Goal: Task Accomplishment & Management: Manage account settings

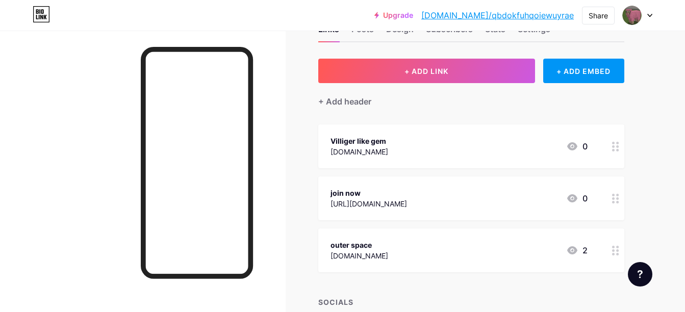
scroll to position [41, 0]
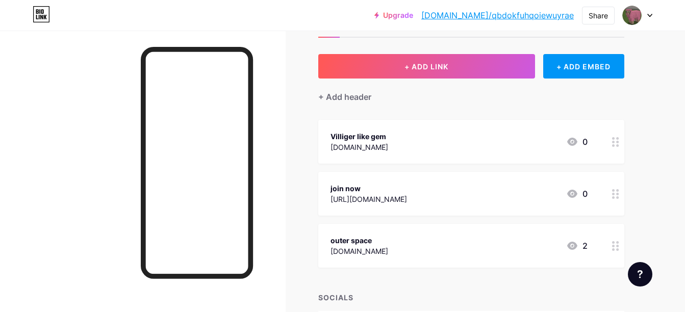
click at [618, 242] on circle at bounding box center [618, 242] width 3 height 3
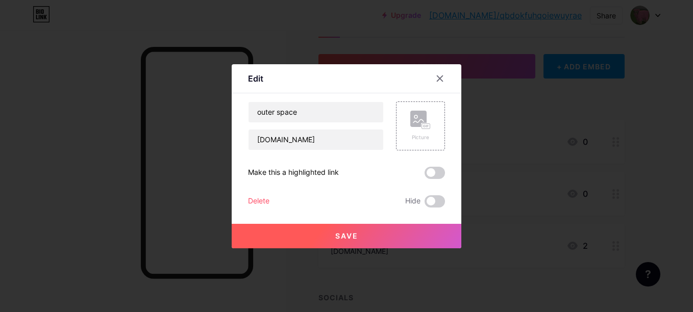
click at [262, 200] on div "Delete" at bounding box center [258, 201] width 21 height 12
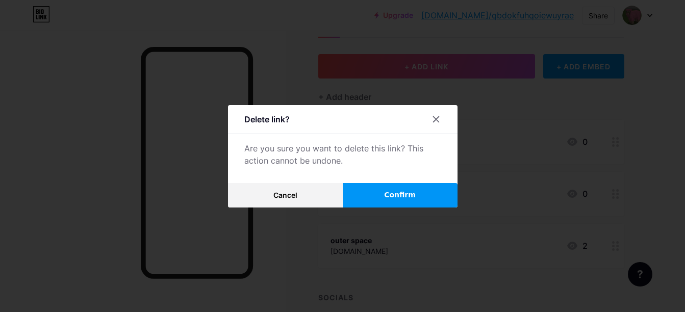
click at [368, 198] on button "Confirm" at bounding box center [400, 195] width 115 height 25
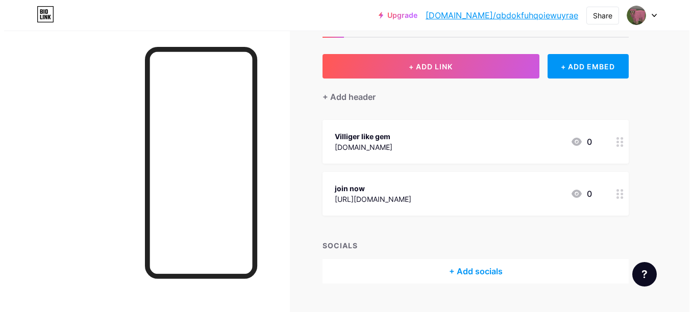
scroll to position [63, 0]
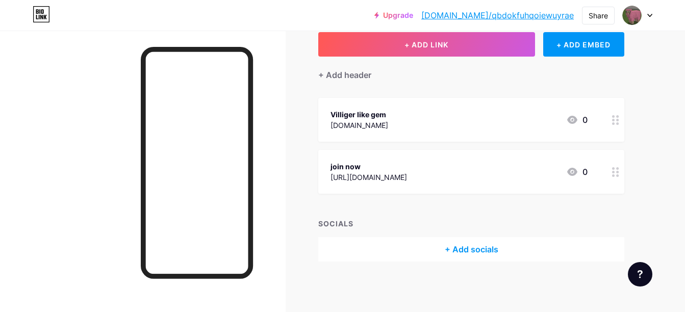
click at [466, 252] on div "+ Add socials" at bounding box center [472, 249] width 306 height 25
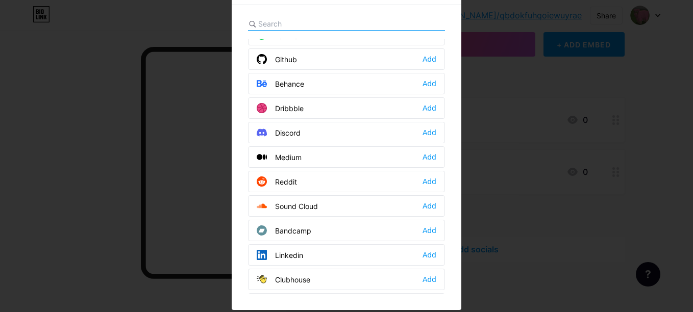
scroll to position [0, 0]
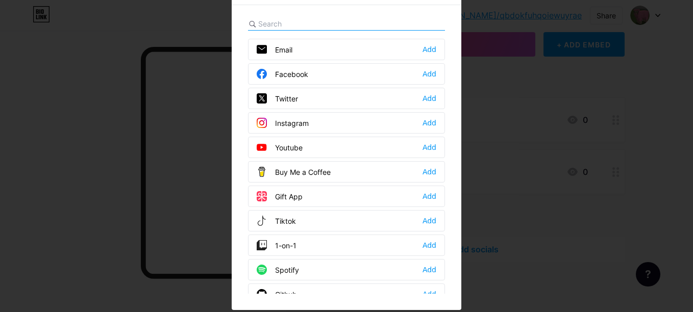
click at [334, 144] on div "Youtube Add" at bounding box center [346, 147] width 197 height 21
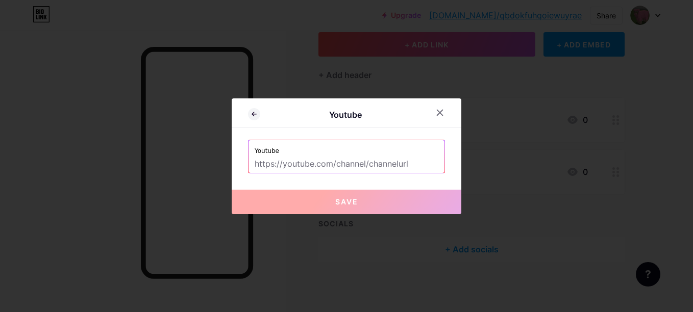
click at [350, 166] on input "text" at bounding box center [347, 164] width 184 height 17
click at [435, 108] on div at bounding box center [440, 113] width 18 height 18
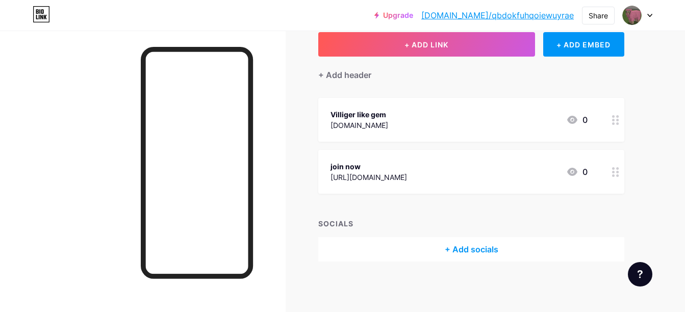
click at [620, 119] on div at bounding box center [615, 120] width 17 height 44
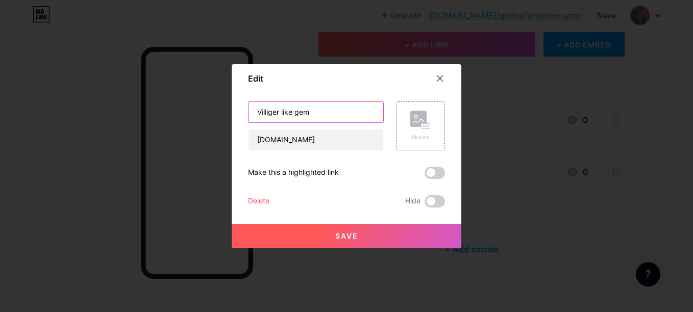
click at [324, 112] on input "Villiger like gem" at bounding box center [316, 112] width 135 height 20
type input "Villiger like gem (might not work)"
click at [362, 236] on button "Save" at bounding box center [347, 236] width 230 height 25
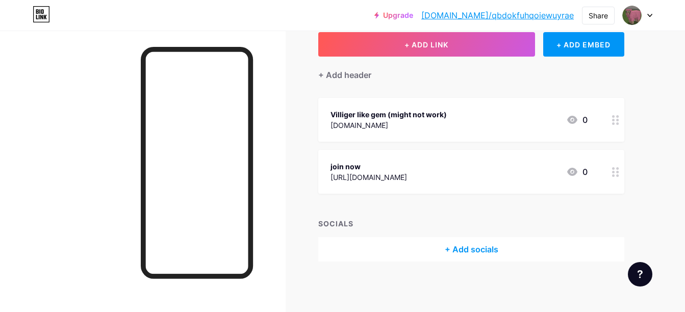
drag, startPoint x: 652, startPoint y: 3, endPoint x: 299, endPoint y: 107, distance: 368.2
click at [299, 107] on div "Links Posts Design Subscribers Stats Settings + ADD LINK + ADD EMBED + Add head…" at bounding box center [334, 140] width 668 height 345
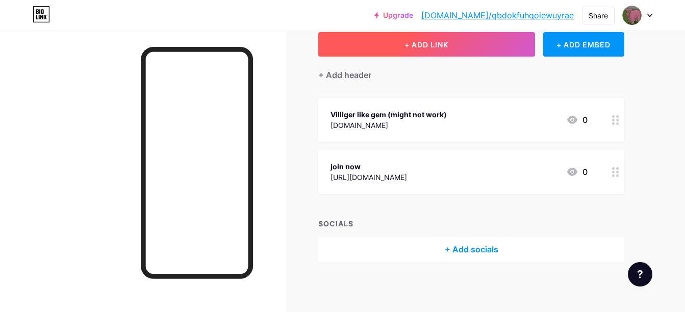
click at [379, 45] on button "+ ADD LINK" at bounding box center [427, 44] width 217 height 25
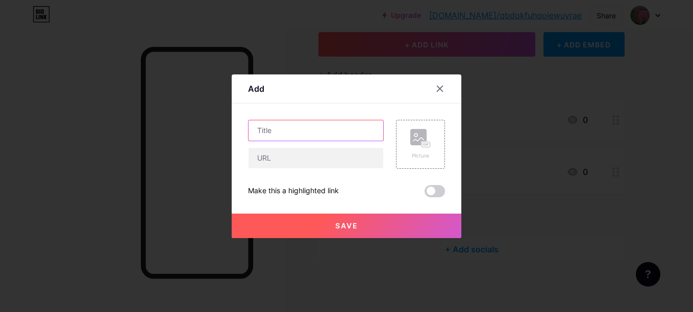
click at [324, 122] on input "text" at bounding box center [316, 130] width 135 height 20
type input "old puter"
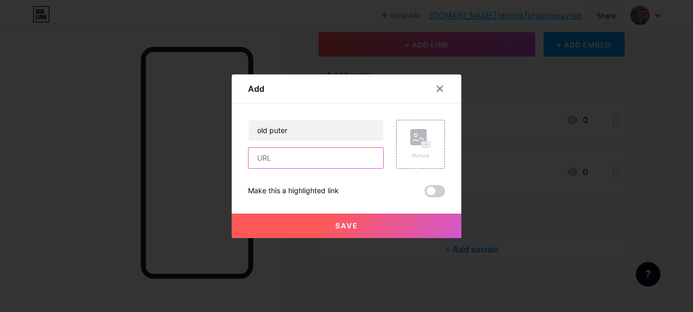
click at [327, 162] on input "text" at bounding box center [316, 158] width 135 height 20
paste input "[URL][DOMAIN_NAME]"
type input "[URL][DOMAIN_NAME]"
click at [337, 227] on span "Save" at bounding box center [346, 226] width 23 height 9
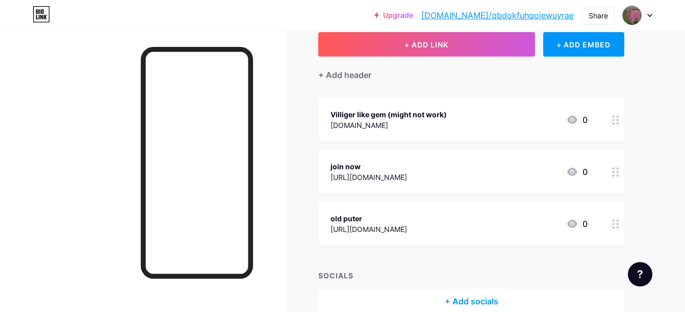
click at [611, 226] on div at bounding box center [615, 224] width 17 height 44
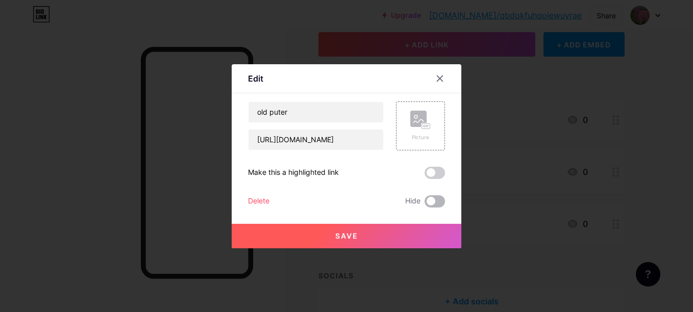
click at [436, 203] on span at bounding box center [435, 201] width 20 height 12
click at [425, 204] on input "checkbox" at bounding box center [425, 204] width 0 height 0
click at [422, 229] on button "Save" at bounding box center [347, 236] width 230 height 25
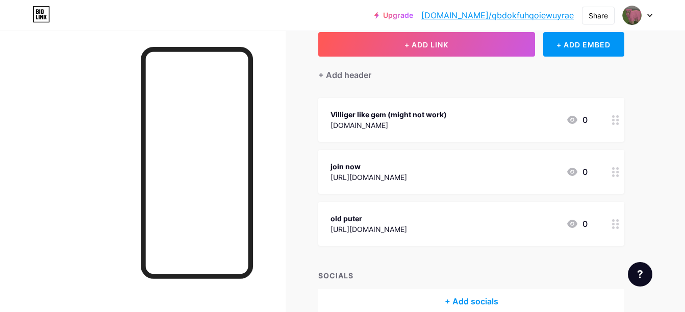
click at [616, 224] on icon at bounding box center [616, 224] width 7 height 10
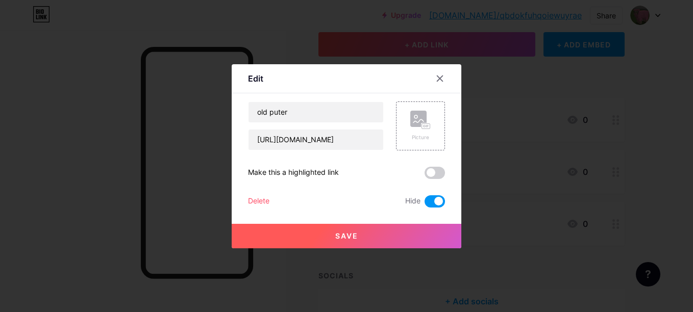
click at [434, 202] on span at bounding box center [435, 201] width 20 height 12
click at [425, 204] on input "checkbox" at bounding box center [425, 204] width 0 height 0
click at [411, 230] on button "Save" at bounding box center [347, 236] width 230 height 25
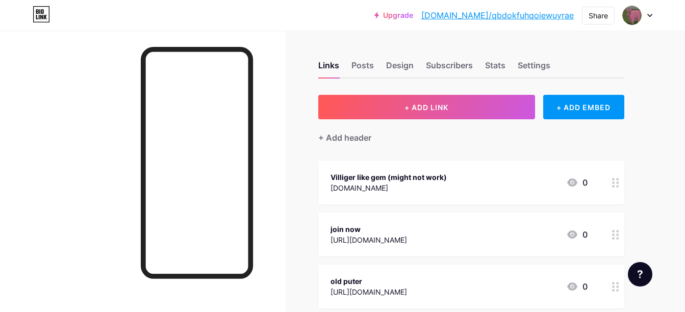
click at [484, 19] on link "[DOMAIN_NAME]/qbdokfuhqoiewuyrae" at bounding box center [498, 15] width 153 height 12
click at [526, 65] on div "Settings" at bounding box center [534, 68] width 33 height 18
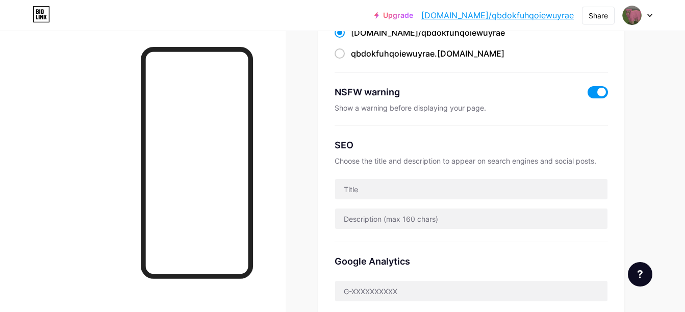
scroll to position [123, 0]
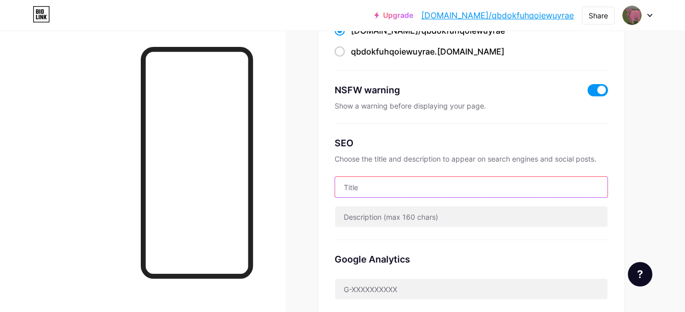
click at [393, 189] on input "text" at bounding box center [471, 187] width 273 height 20
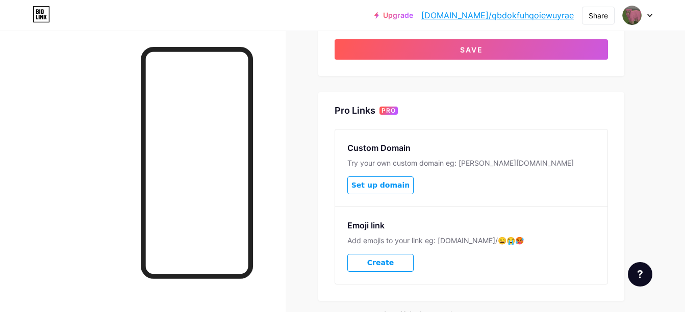
scroll to position [481, 0]
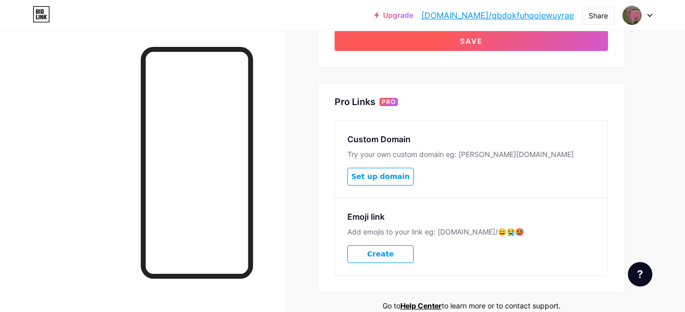
type input "Google"
click at [408, 45] on button "Save" at bounding box center [472, 41] width 274 height 20
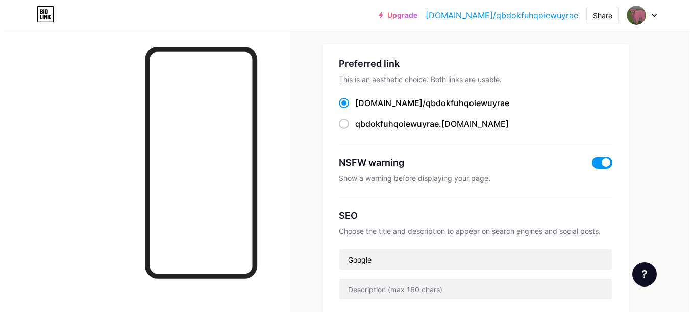
scroll to position [0, 0]
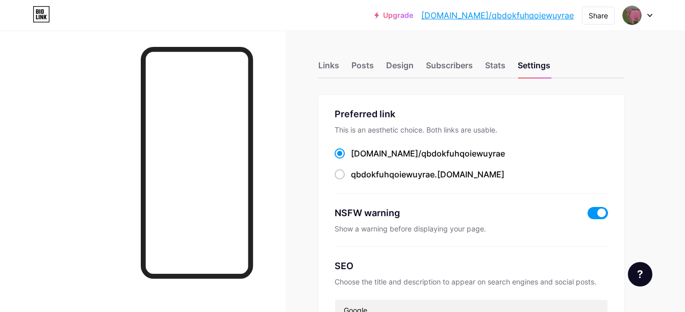
click at [489, 13] on link "[DOMAIN_NAME]/qbdokfuhqoiewuyrae" at bounding box center [498, 15] width 153 height 12
click at [331, 68] on div "Links" at bounding box center [329, 68] width 21 height 18
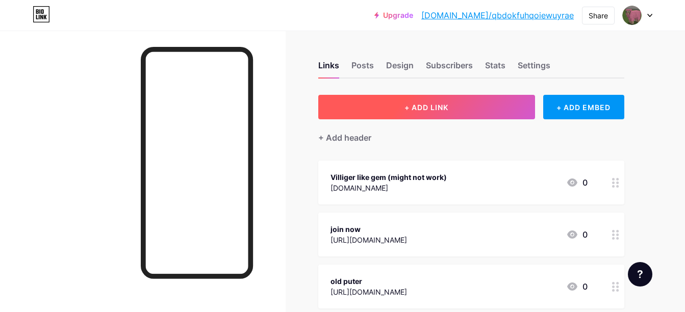
click at [368, 114] on button "+ ADD LINK" at bounding box center [427, 107] width 217 height 25
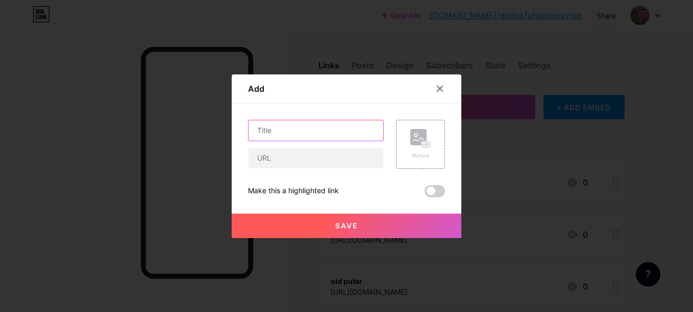
click at [308, 134] on input "text" at bounding box center [316, 130] width 135 height 20
paste input "[URL][DOMAIN_NAME]"
type input "h"
type input "Get pursued"
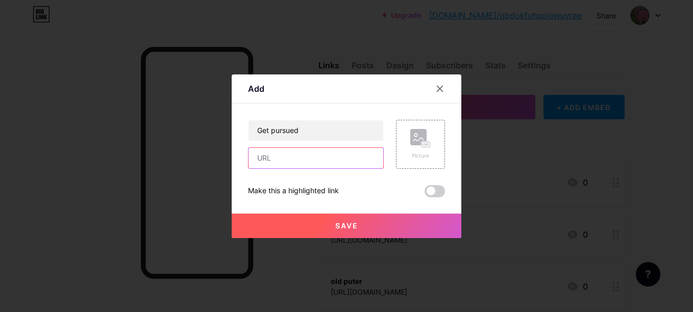
click at [310, 156] on input "text" at bounding box center [316, 158] width 135 height 20
paste input "[URL][DOMAIN_NAME]"
drag, startPoint x: 378, startPoint y: 157, endPoint x: 407, endPoint y: 156, distance: 29.6
click at [407, 156] on div "Get pursued https://[DOMAIN_NAME]/watch?v=wGiBd7Iga1s&list=RDwGiBd7Iga1s&start_…" at bounding box center [346, 144] width 197 height 49
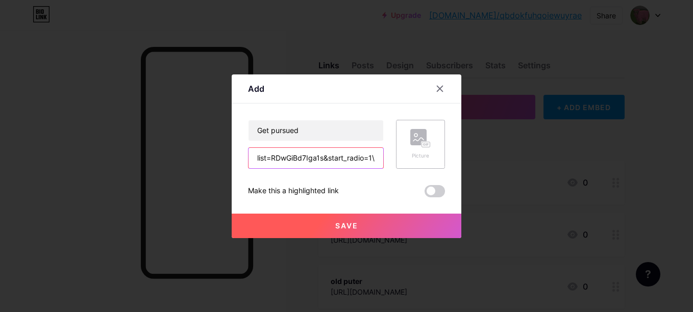
type input "[URL][DOMAIN_NAME]"
drag, startPoint x: 374, startPoint y: 158, endPoint x: 63, endPoint y: 163, distance: 311.4
click at [63, 163] on div "Add Content YouTube Play YouTube video without leaving your page. ADD Vimeo Pla…" at bounding box center [346, 156] width 693 height 312
paste input "[URL][DOMAIN_NAME]"
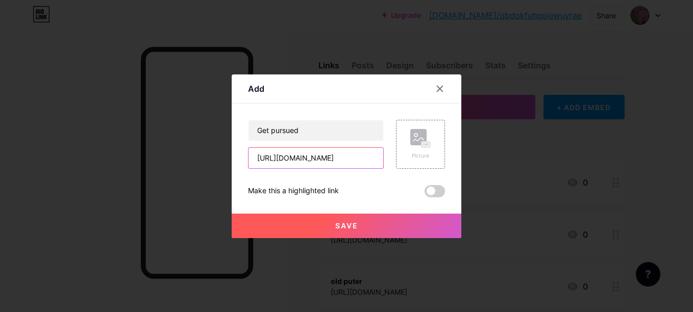
scroll to position [0, 158]
type input "[URL][DOMAIN_NAME]"
click at [274, 223] on button "Save" at bounding box center [347, 226] width 230 height 25
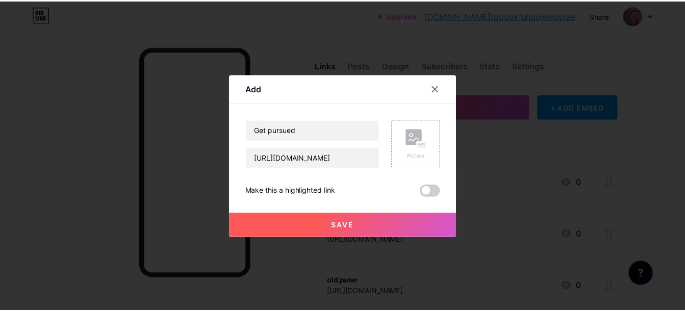
scroll to position [0, 0]
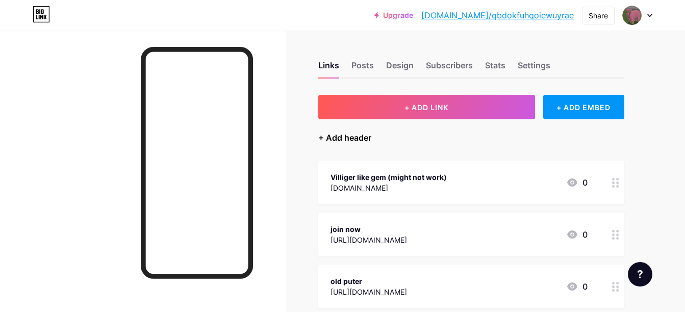
click at [349, 135] on div "+ Add header" at bounding box center [345, 138] width 53 height 12
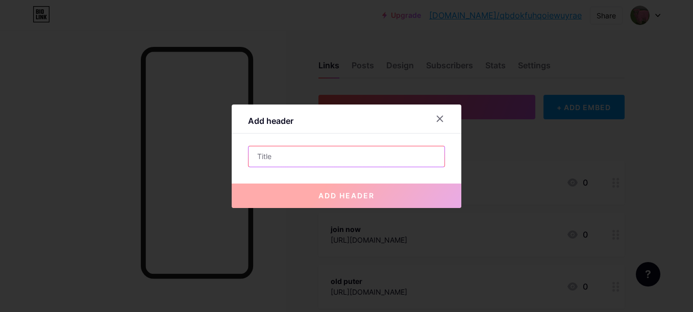
click at [303, 156] on input "text" at bounding box center [347, 156] width 196 height 20
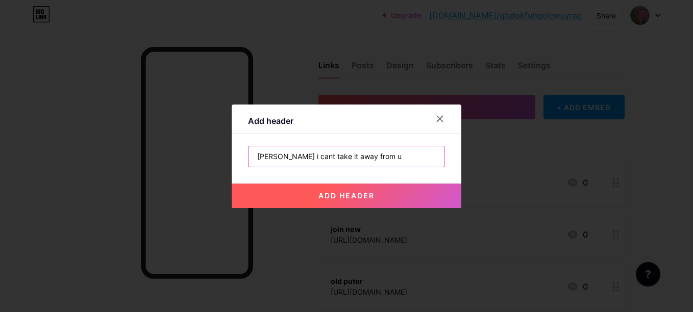
type input "[PERSON_NAME] i cant take it away from u"
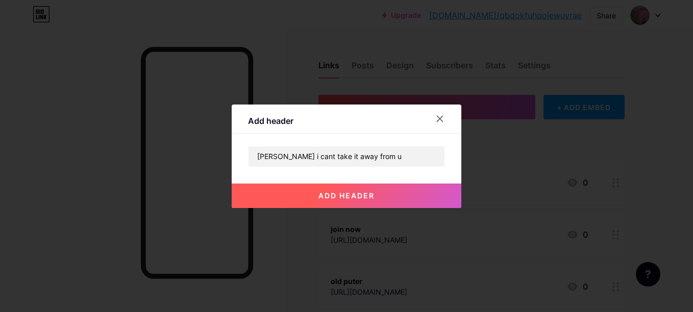
click at [317, 188] on button "add header" at bounding box center [347, 196] width 230 height 25
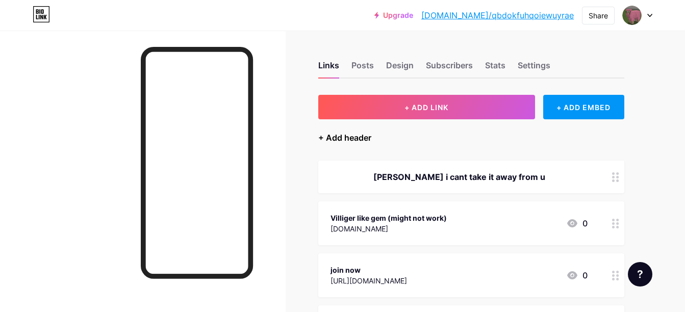
click at [354, 137] on div "+ Add header" at bounding box center [345, 138] width 53 height 12
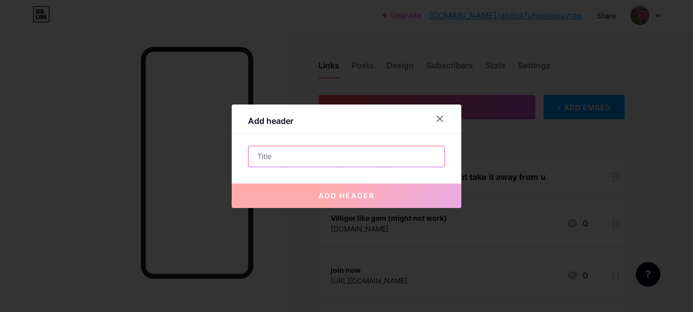
click at [344, 154] on input "text" at bounding box center [347, 156] width 196 height 20
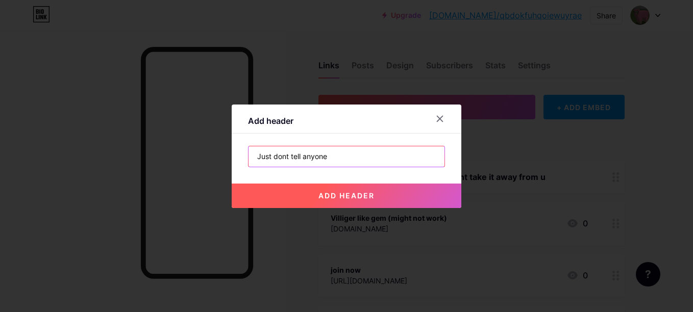
type input "Just dont tell anyone"
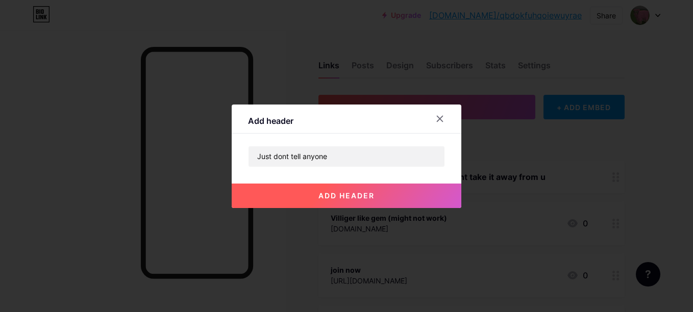
click at [348, 198] on span "add header" at bounding box center [347, 195] width 56 height 9
